Goal: Task Accomplishment & Management: Use online tool/utility

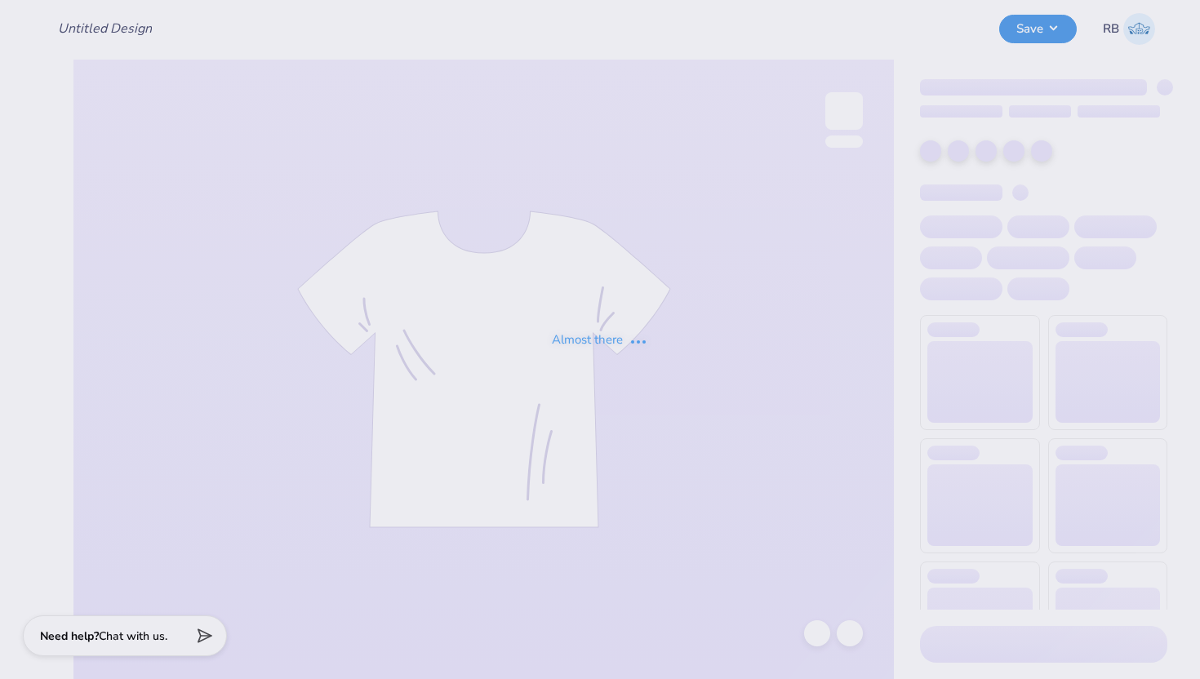
type input "[PERSON_NAME] Bid Day"
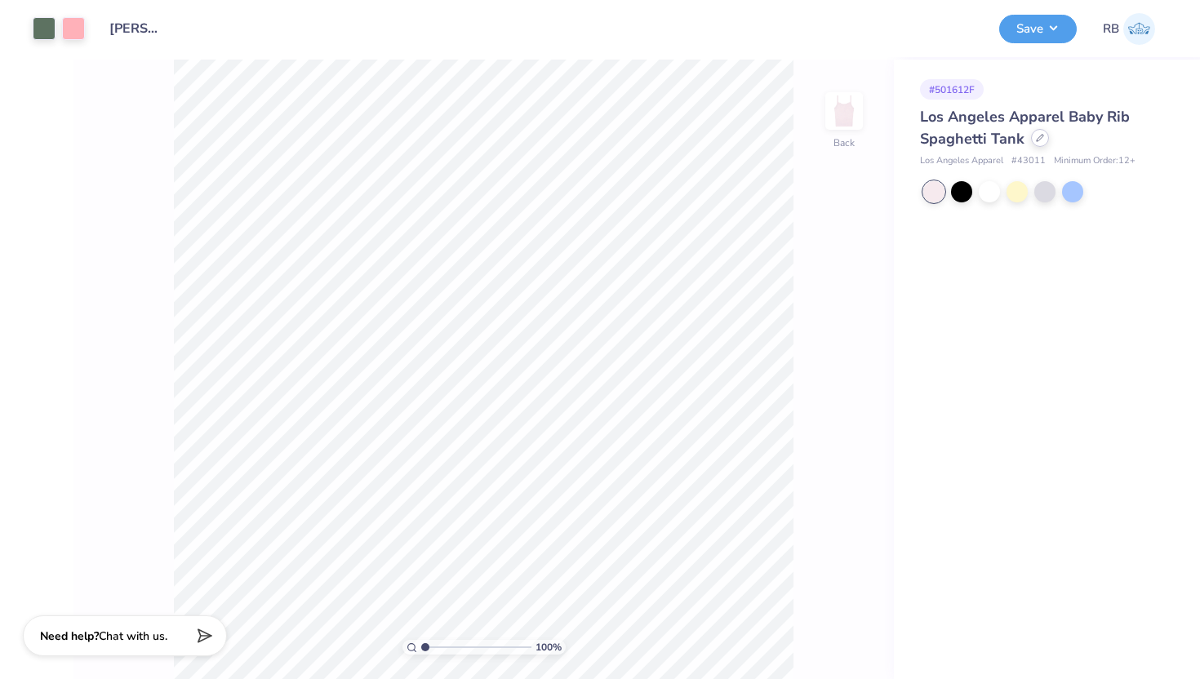
click at [1041, 142] on div at bounding box center [1040, 138] width 18 height 18
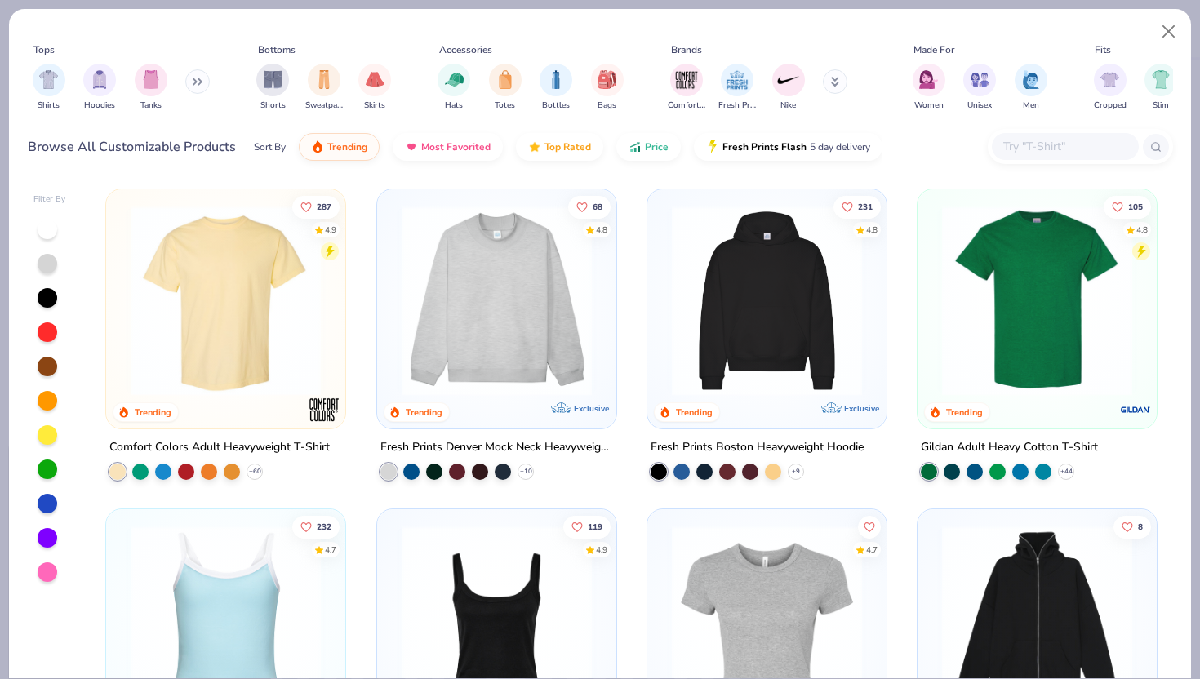
click at [1029, 142] on input "text" at bounding box center [1065, 146] width 126 height 19
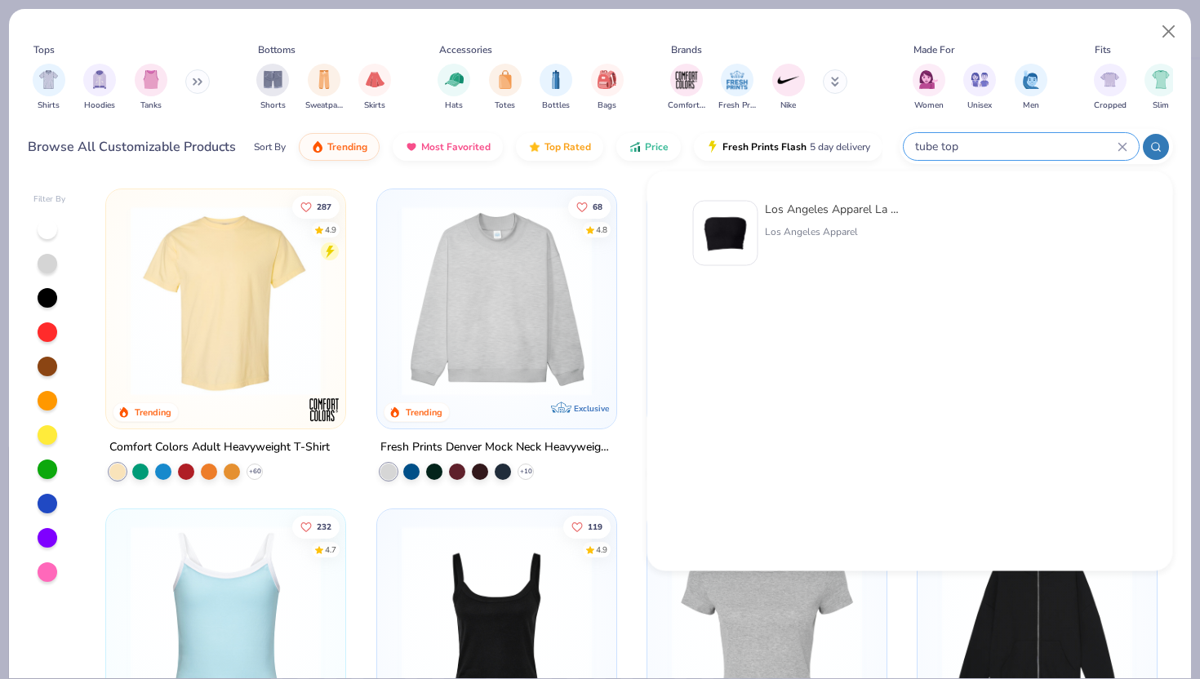
type input "tube top"
click at [789, 217] on div "Los Angeles Apparel La Apparel Tube Top" at bounding box center [833, 209] width 137 height 17
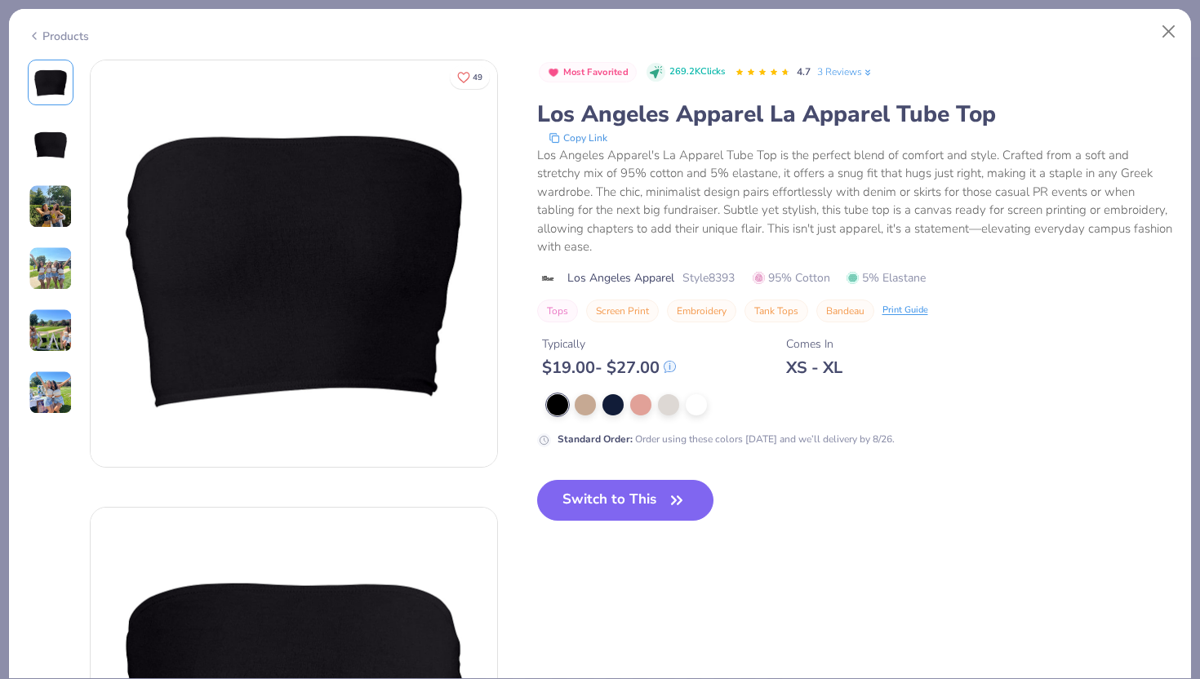
click at [58, 207] on img at bounding box center [51, 207] width 44 height 44
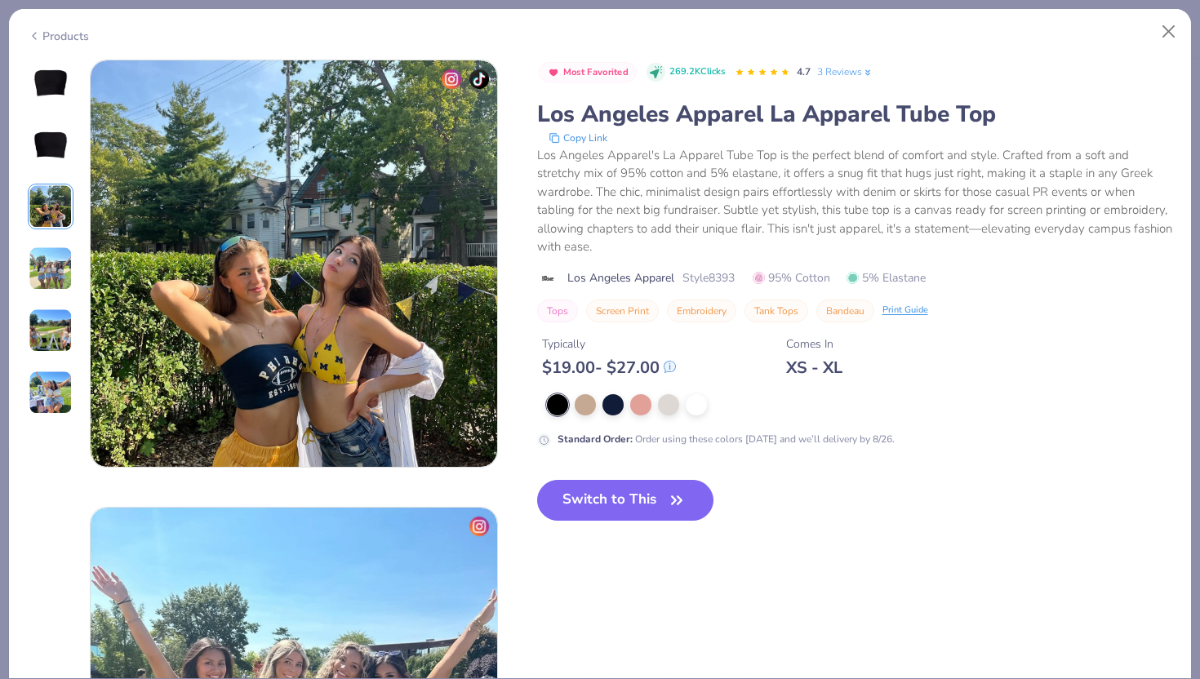
click at [56, 251] on img at bounding box center [51, 269] width 44 height 44
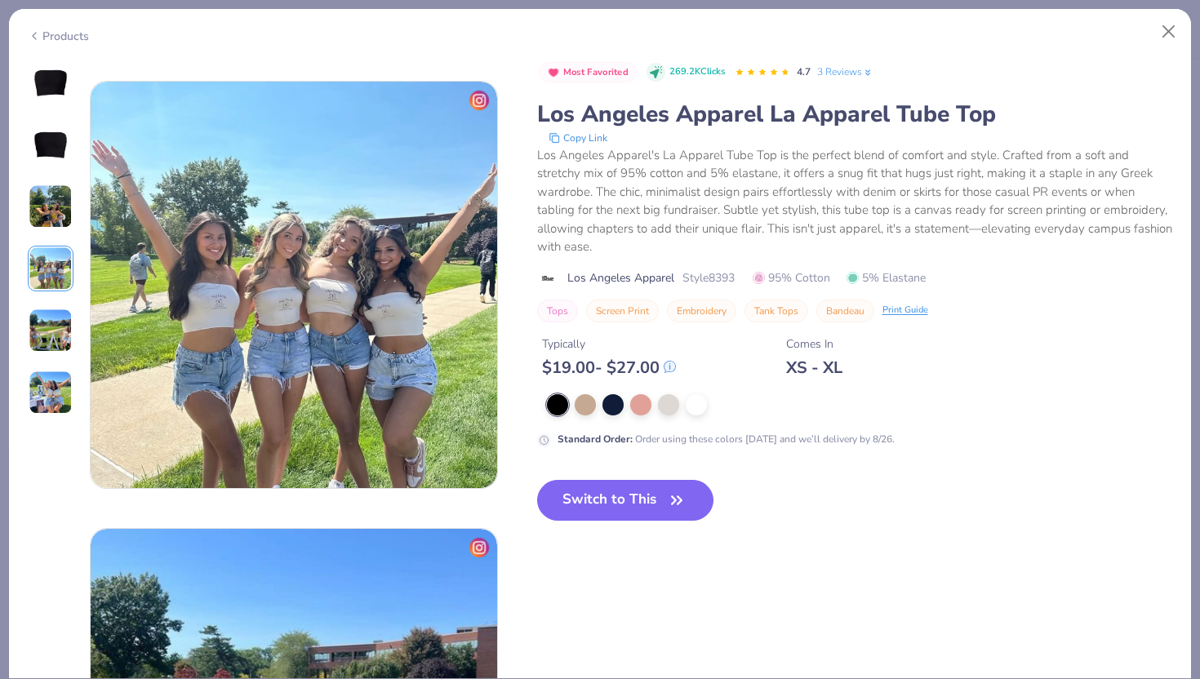
scroll to position [1342, 0]
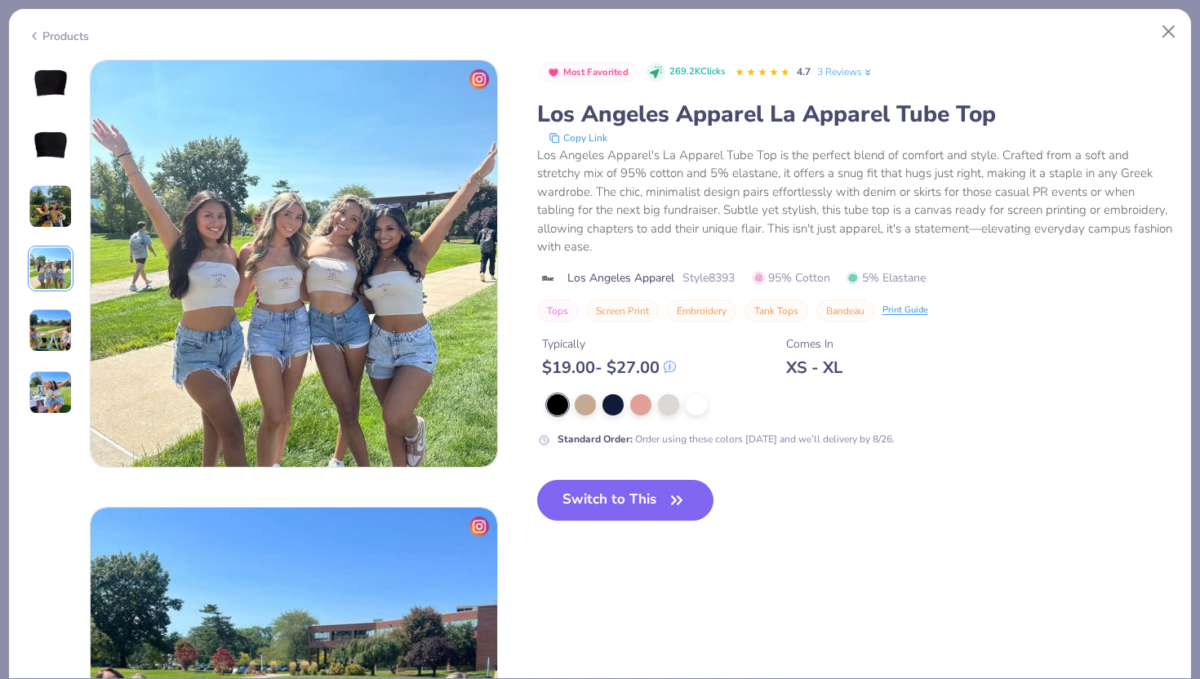
click at [50, 334] on img at bounding box center [51, 331] width 44 height 44
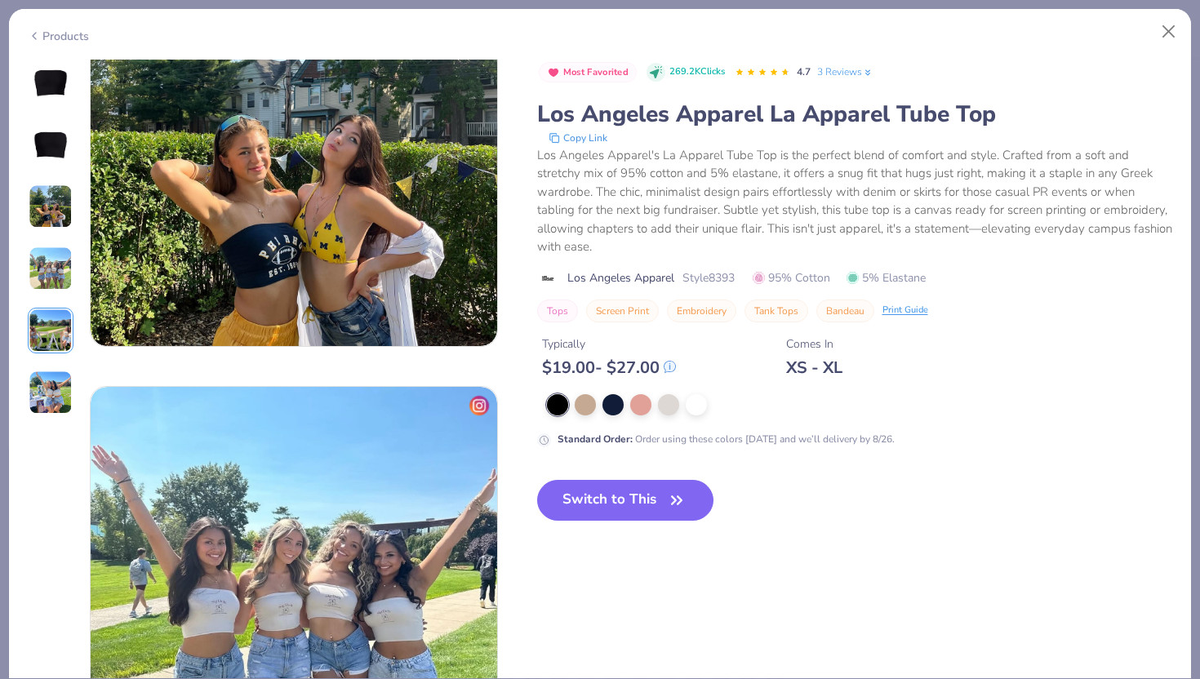
scroll to position [745, 0]
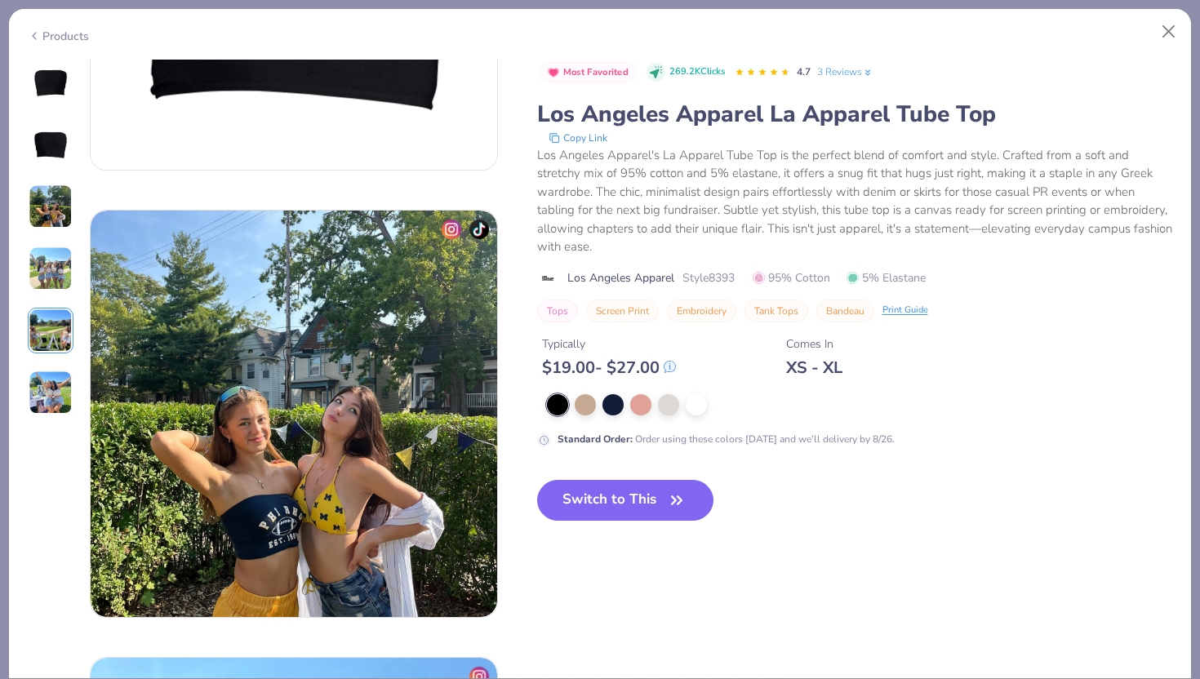
click at [57, 41] on div "Products" at bounding box center [58, 36] width 61 height 17
type textarea "x"
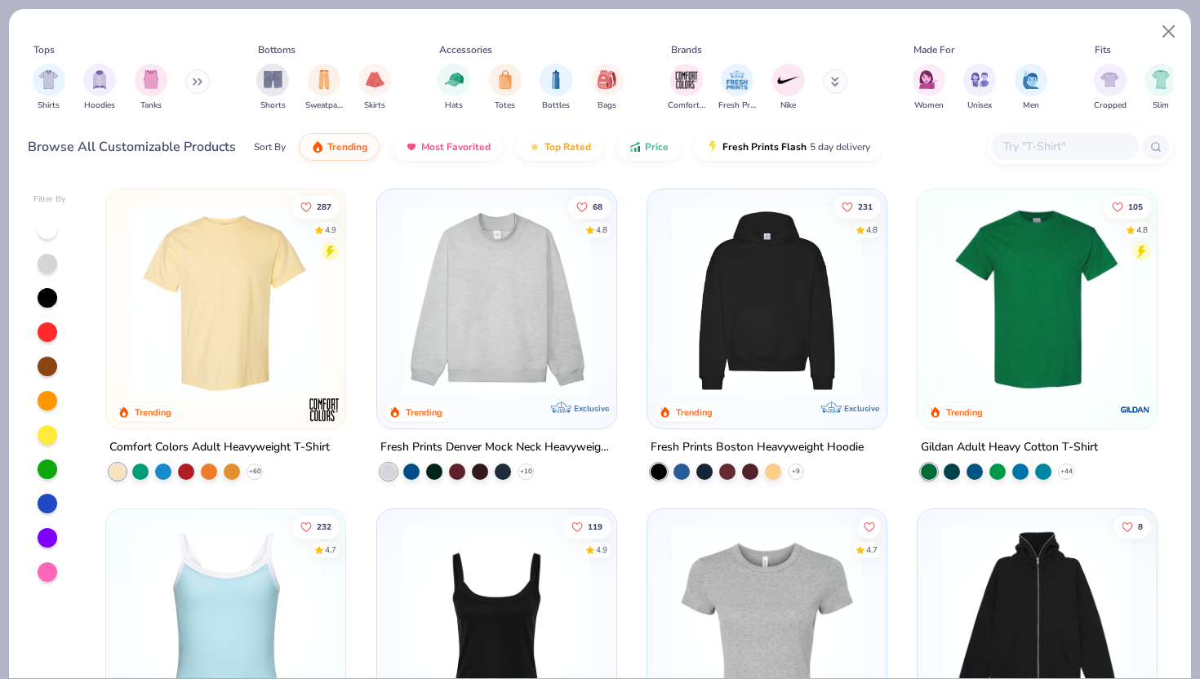
click at [1037, 153] on input "text" at bounding box center [1065, 146] width 126 height 19
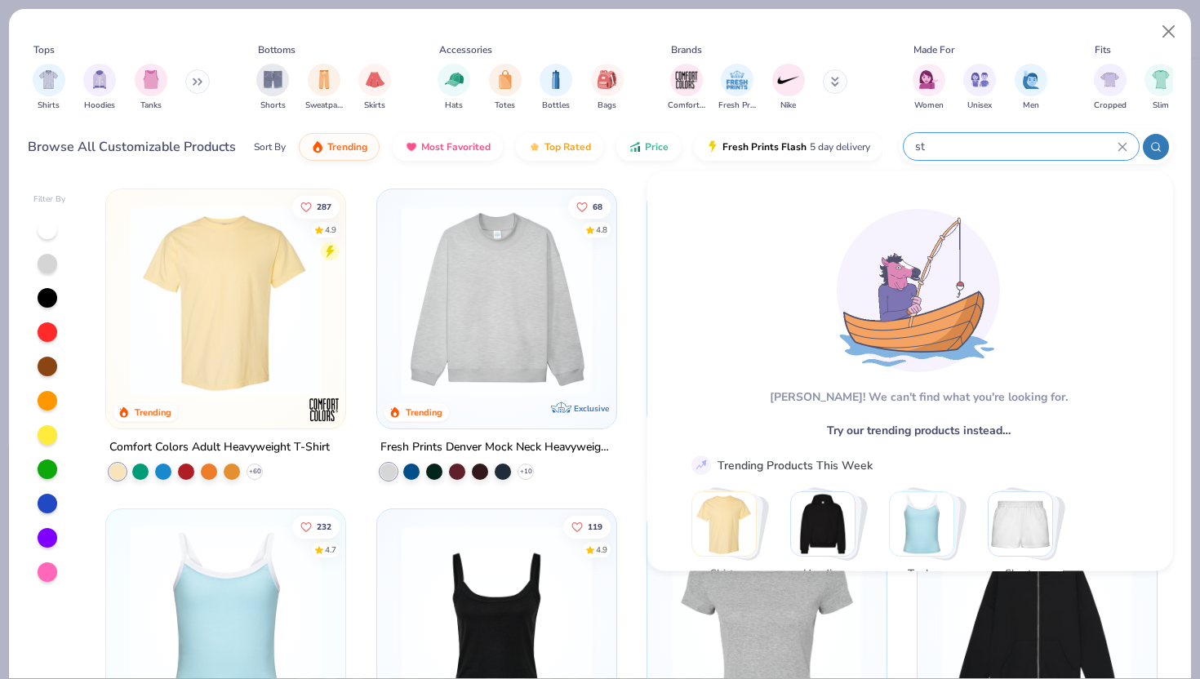
type input "s"
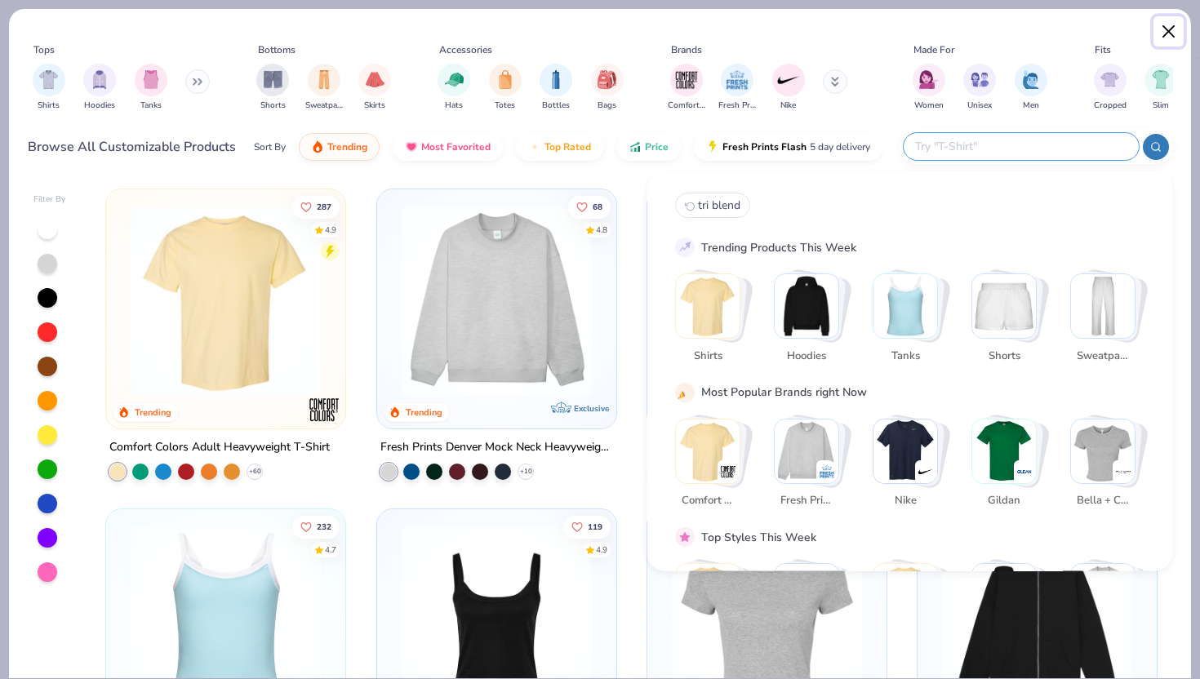
click at [1161, 28] on button "Close" at bounding box center [1169, 31] width 31 height 31
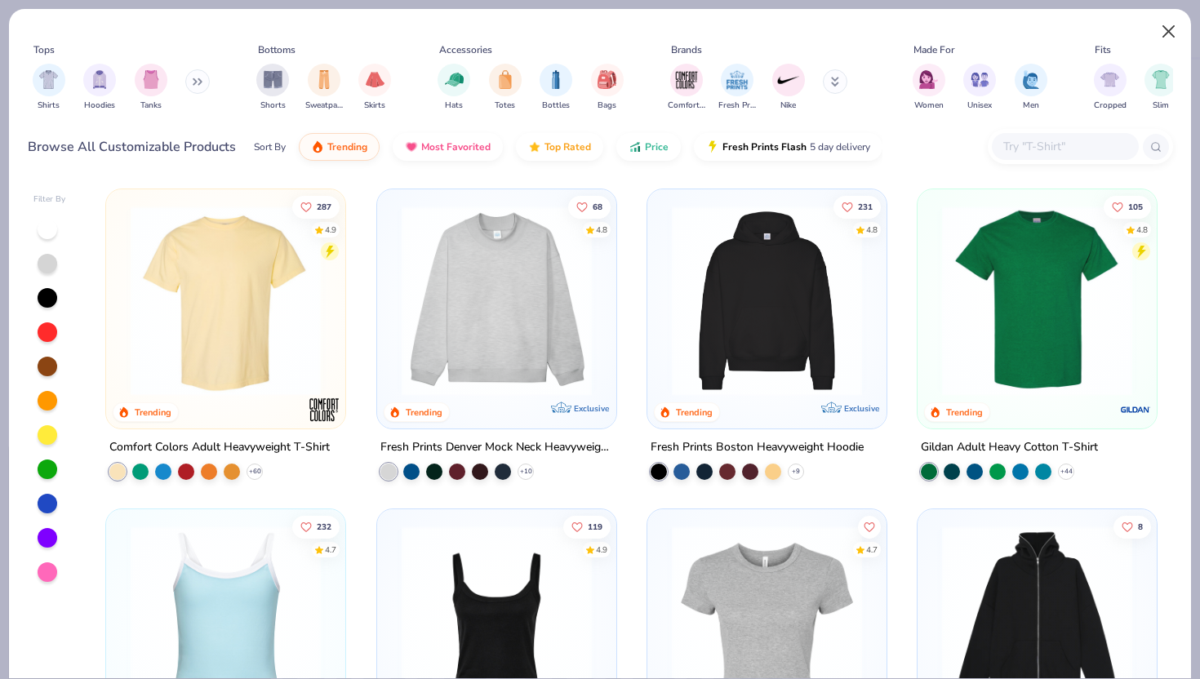
type textarea "x"
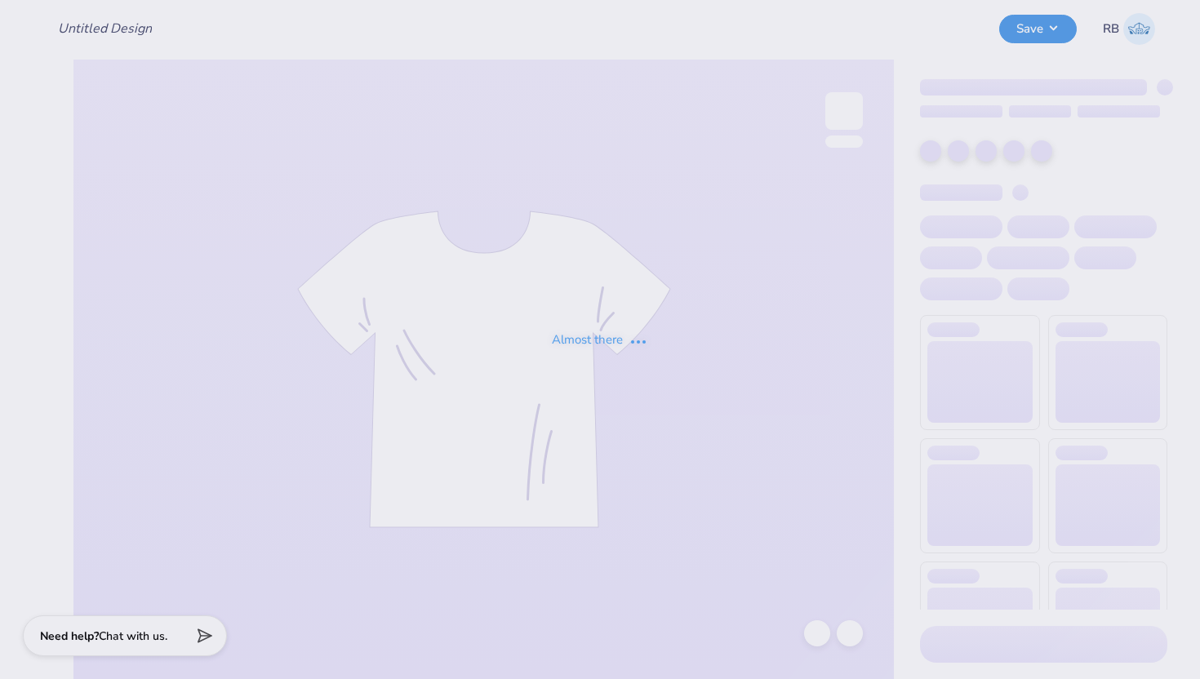
type input "[PERSON_NAME] Bid Day"
